Goal: Register for event/course

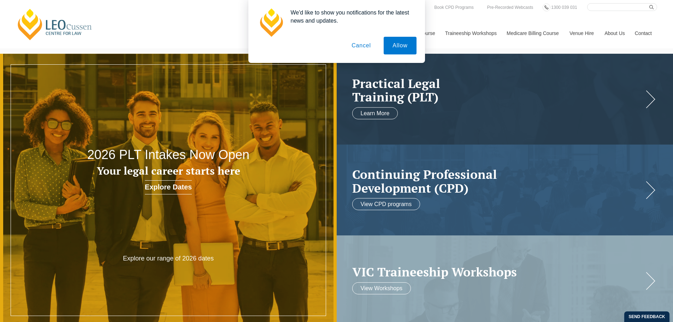
click at [367, 45] on button "Cancel" at bounding box center [361, 46] width 37 height 18
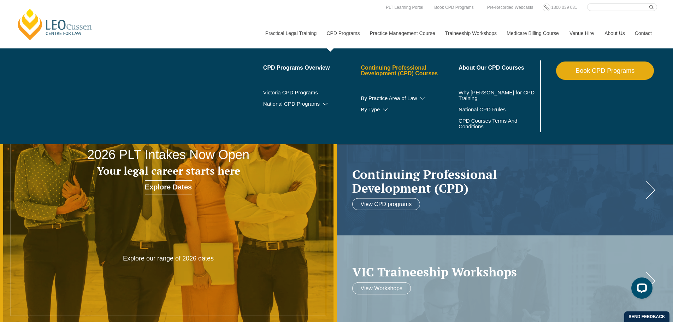
click at [396, 65] on link "Continuing Professional Development (CPD) Courses" at bounding box center [410, 70] width 98 height 11
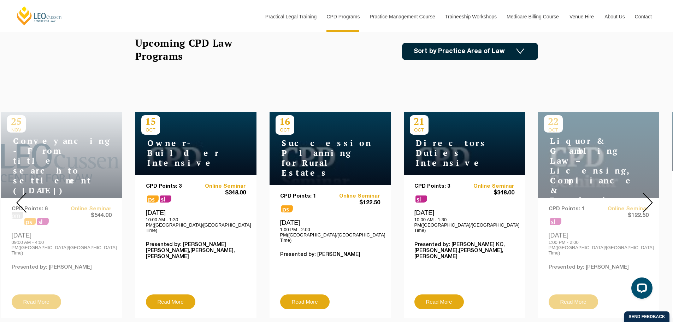
click at [520, 48] on img at bounding box center [520, 51] width 8 height 6
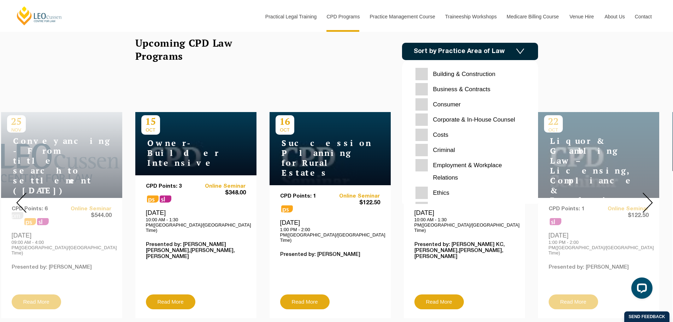
click at [520, 48] on img at bounding box center [520, 51] width 8 height 6
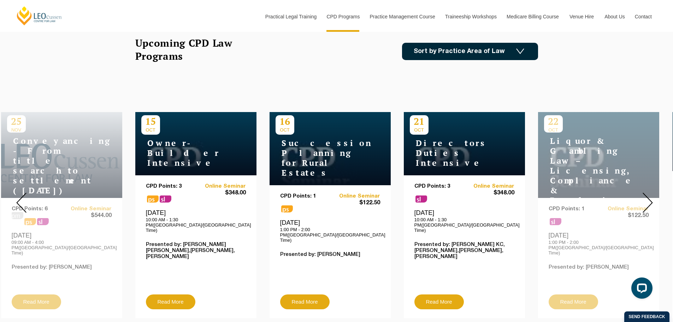
click at [266, 49] on div "Upcoming CPD Law Programs Sort by Practice Area of Law Building & Construction …" at bounding box center [336, 51] width 403 height 30
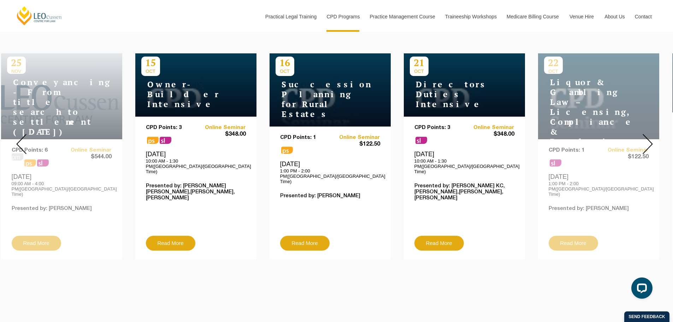
scroll to position [247, 0]
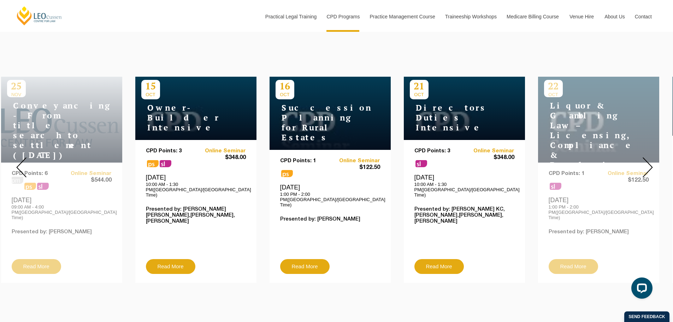
drag, startPoint x: 320, startPoint y: 99, endPoint x: 320, endPoint y: 226, distance: 127.5
click at [293, 216] on div "CPD Points: 1 ps Online Seminar $122.50 Thursday, 16 October 2025 1:00 PM - 2:0…" at bounding box center [330, 208] width 100 height 101
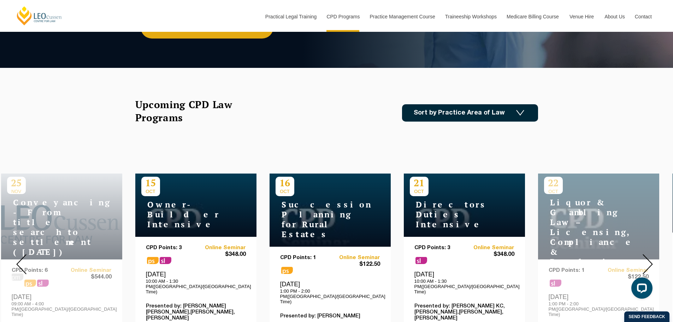
scroll to position [141, 0]
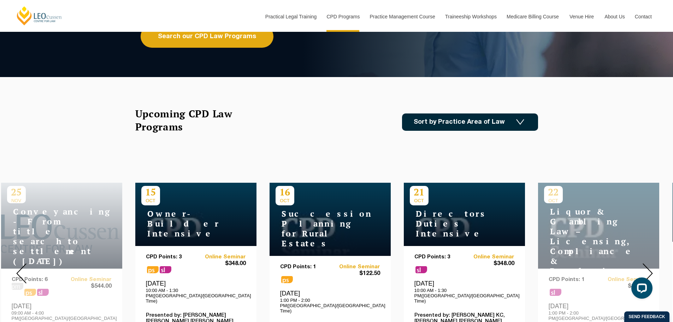
click at [645, 263] on img at bounding box center [648, 273] width 10 height 20
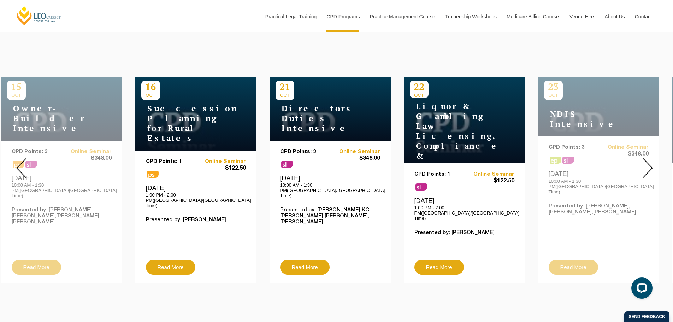
scroll to position [247, 0]
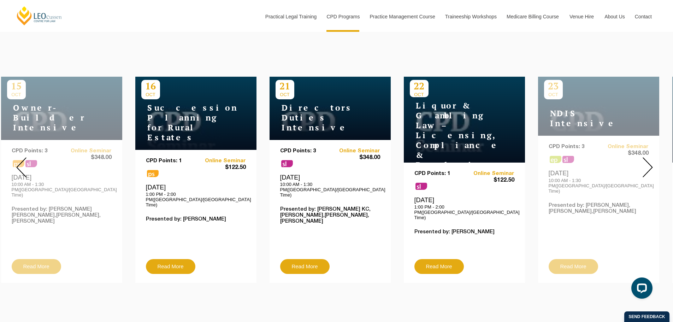
click at [648, 159] on img at bounding box center [648, 167] width 10 height 20
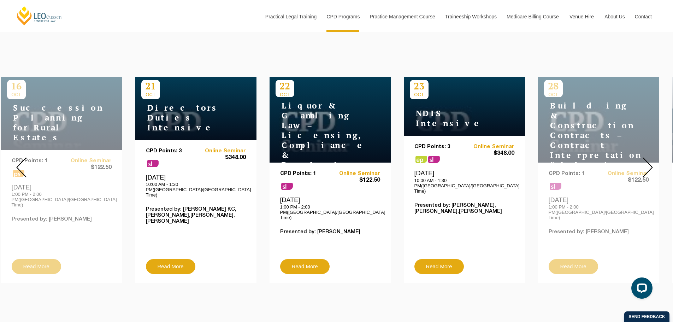
click at [651, 157] on img at bounding box center [648, 167] width 10 height 20
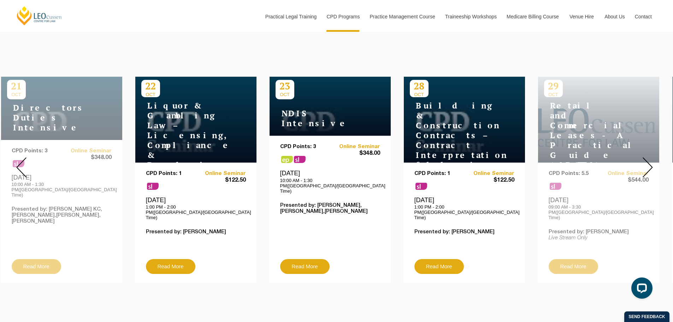
drag, startPoint x: 572, startPoint y: 255, endPoint x: 585, endPoint y: 254, distance: 13.1
click at [585, 254] on div "29 OCT Retail and Commercial Leases - A Practical Guide (October 2025) CPD Poin…" at bounding box center [598, 180] width 121 height 206
click at [562, 254] on div "29 OCT Retail and Commercial Leases - A Practical Guide (October 2025) CPD Poin…" at bounding box center [598, 180] width 121 height 206
click at [638, 89] on div at bounding box center [647, 167] width 51 height 241
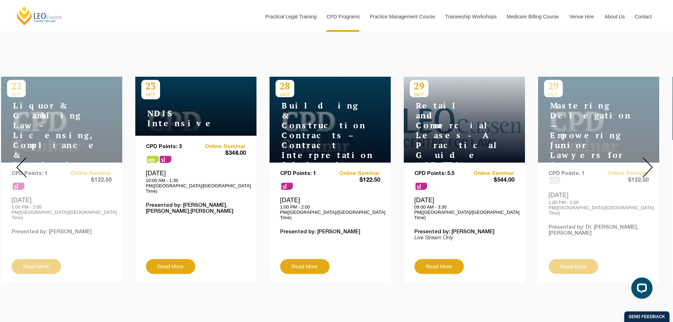
click at [459, 130] on h4 "Retail and Commercial Leases - A Practical Guide ([DATE])" at bounding box center [454, 135] width 88 height 69
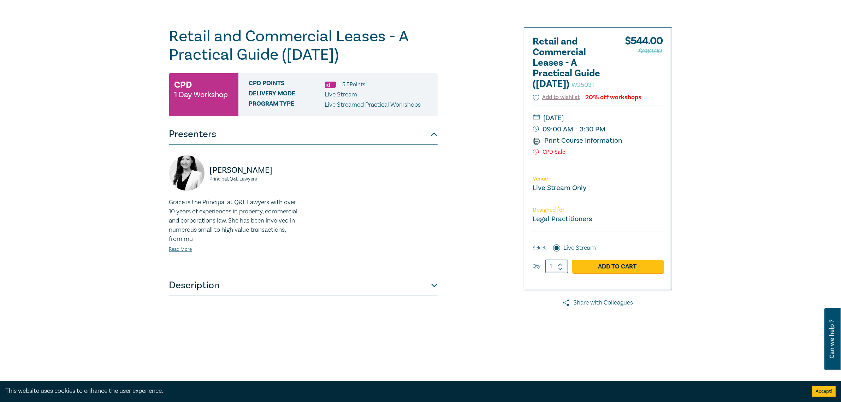
scroll to position [44, 0]
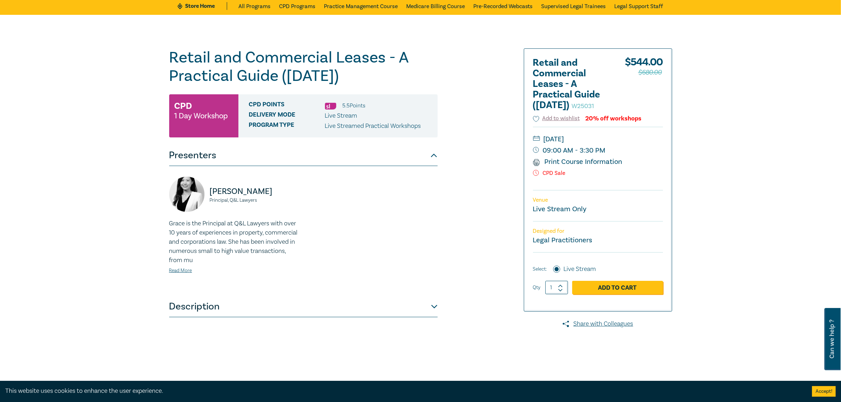
click at [200, 309] on button "Description" at bounding box center [303, 306] width 268 height 21
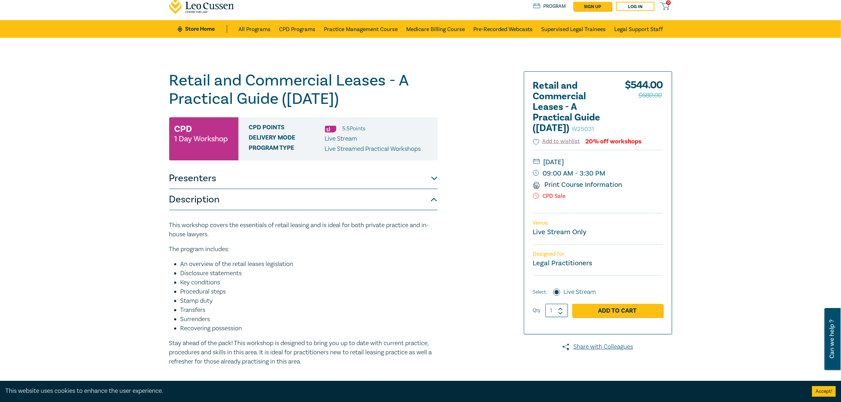
scroll to position [0, 0]
